Goal: Transaction & Acquisition: Obtain resource

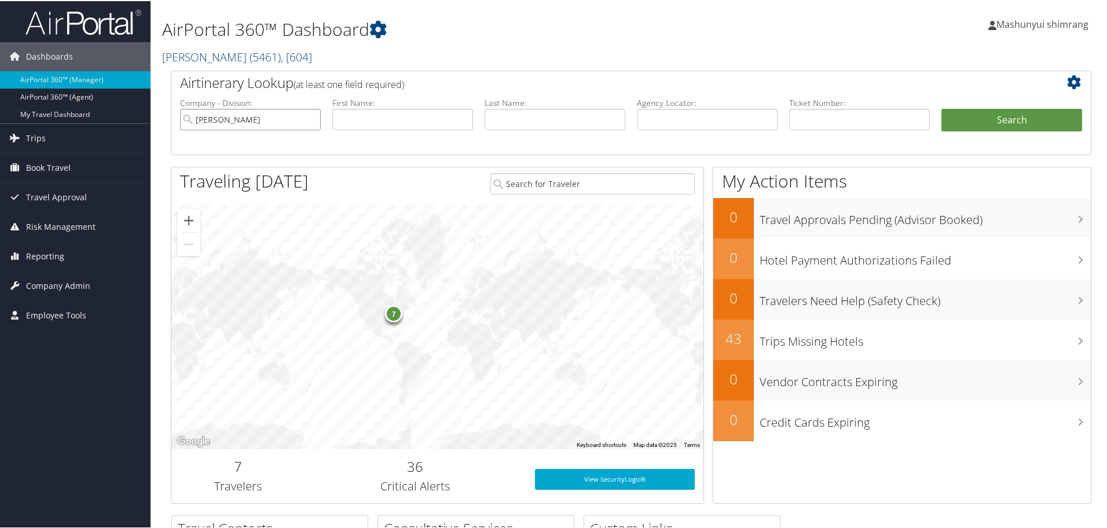
click at [308, 118] on input "Phillips Edison" at bounding box center [250, 118] width 141 height 21
click at [668, 126] on input "text" at bounding box center [707, 118] width 141 height 21
paste input "D81RCS"
type input "D81RCS"
click at [990, 124] on button "Search" at bounding box center [1011, 119] width 141 height 23
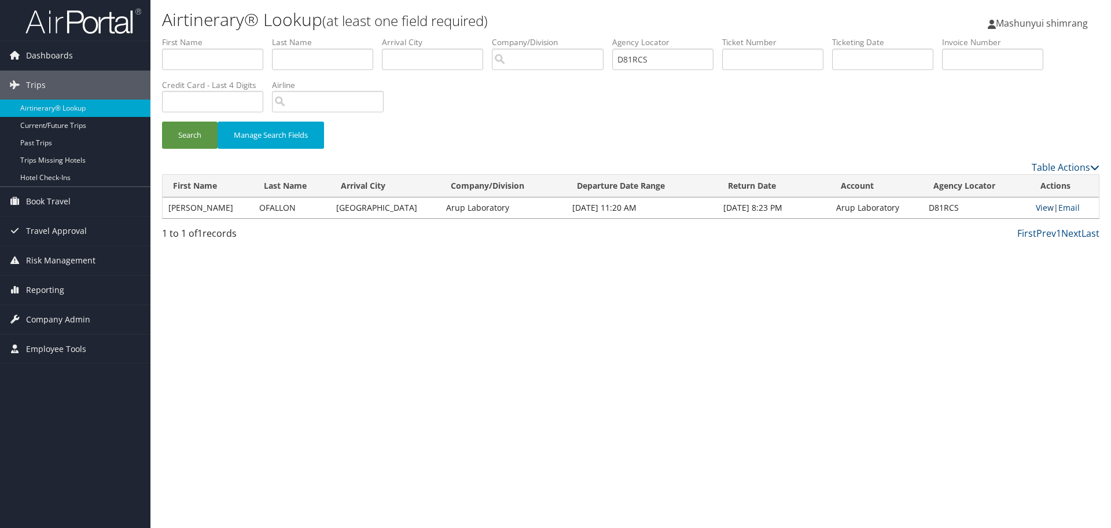
click at [1038, 208] on link "View" at bounding box center [1045, 207] width 18 height 11
drag, startPoint x: 659, startPoint y: 58, endPoint x: 604, endPoint y: 63, distance: 55.8
click at [604, 36] on ul "First Name Last Name Departure City Arrival City Company/Division Airport/City …" at bounding box center [631, 36] width 938 height 0
paste input "2KPT"
click at [174, 141] on button "Search" at bounding box center [190, 135] width 56 height 27
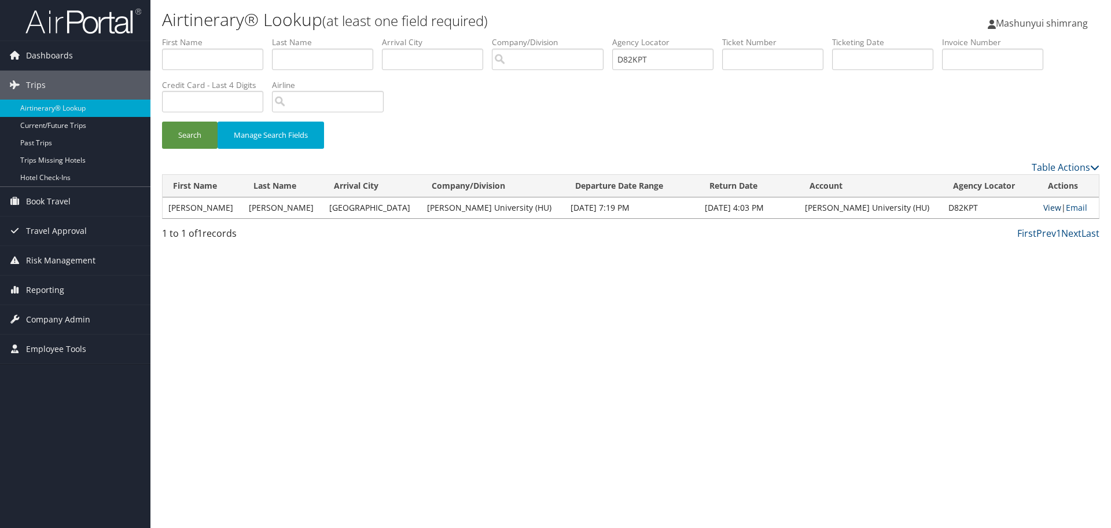
click at [1049, 208] on link "View" at bounding box center [1053, 207] width 18 height 11
drag, startPoint x: 675, startPoint y: 57, endPoint x: 619, endPoint y: 52, distance: 56.4
click at [619, 36] on ul "First Name Last Name Departure City Arrival City Company/Division Airport/City …" at bounding box center [631, 36] width 938 height 0
paste input "M68"
type input "D82M68"
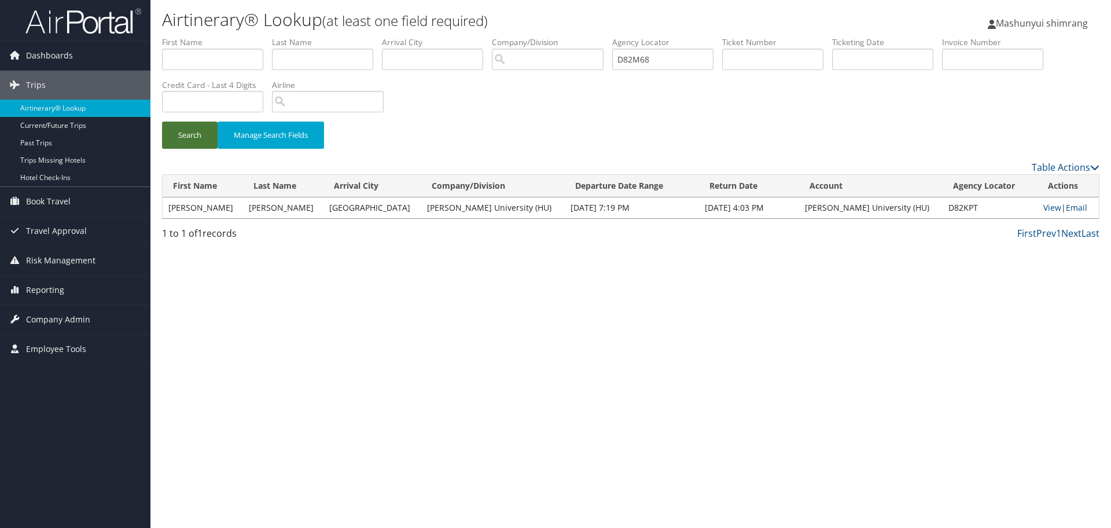
click at [185, 135] on button "Search" at bounding box center [190, 135] width 56 height 27
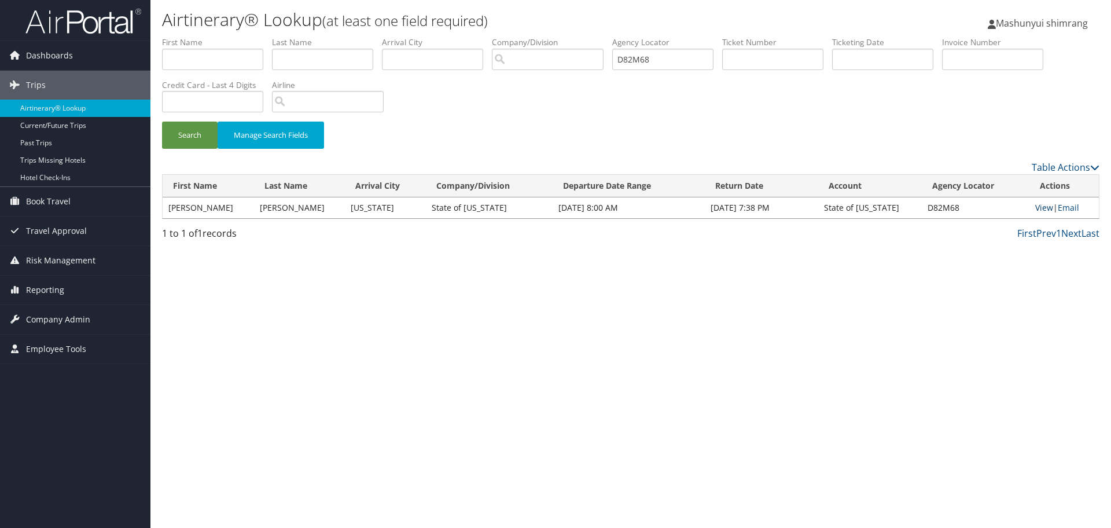
click at [1041, 204] on link "View" at bounding box center [1044, 207] width 18 height 11
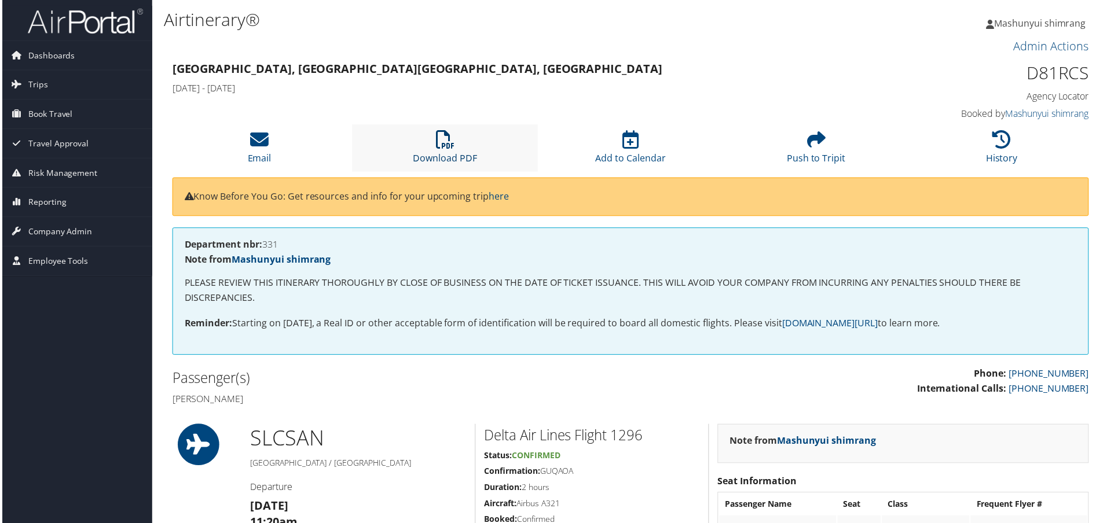
click at [424, 160] on link "Download PDF" at bounding box center [445, 151] width 64 height 28
click at [427, 155] on link "Download PDF" at bounding box center [445, 151] width 64 height 28
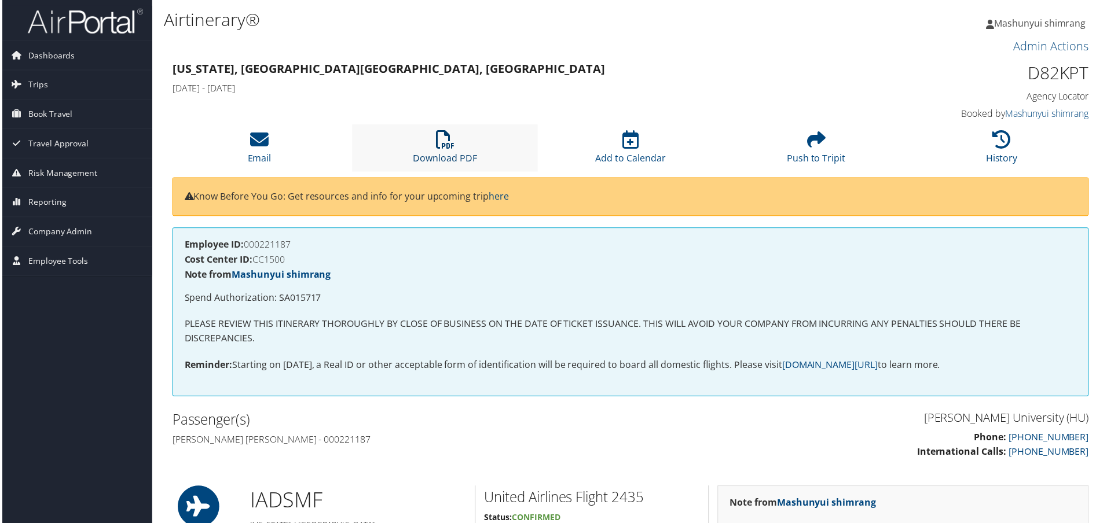
drag, startPoint x: 444, startPoint y: 140, endPoint x: 469, endPoint y: 145, distance: 25.3
click at [444, 140] on icon at bounding box center [444, 140] width 19 height 19
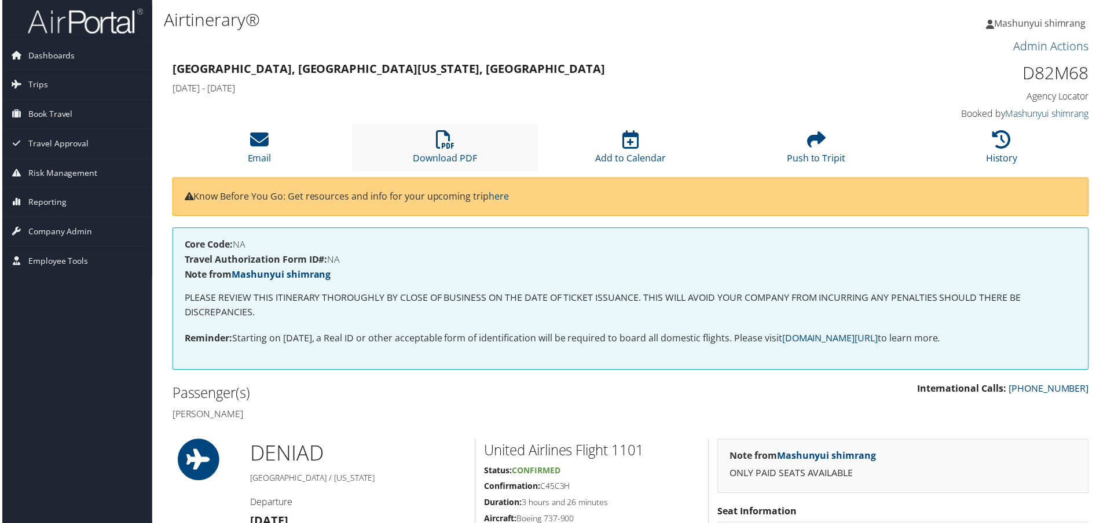
click at [426, 148] on li "Download PDF" at bounding box center [444, 148] width 186 height 47
